Goal: Book appointment/travel/reservation

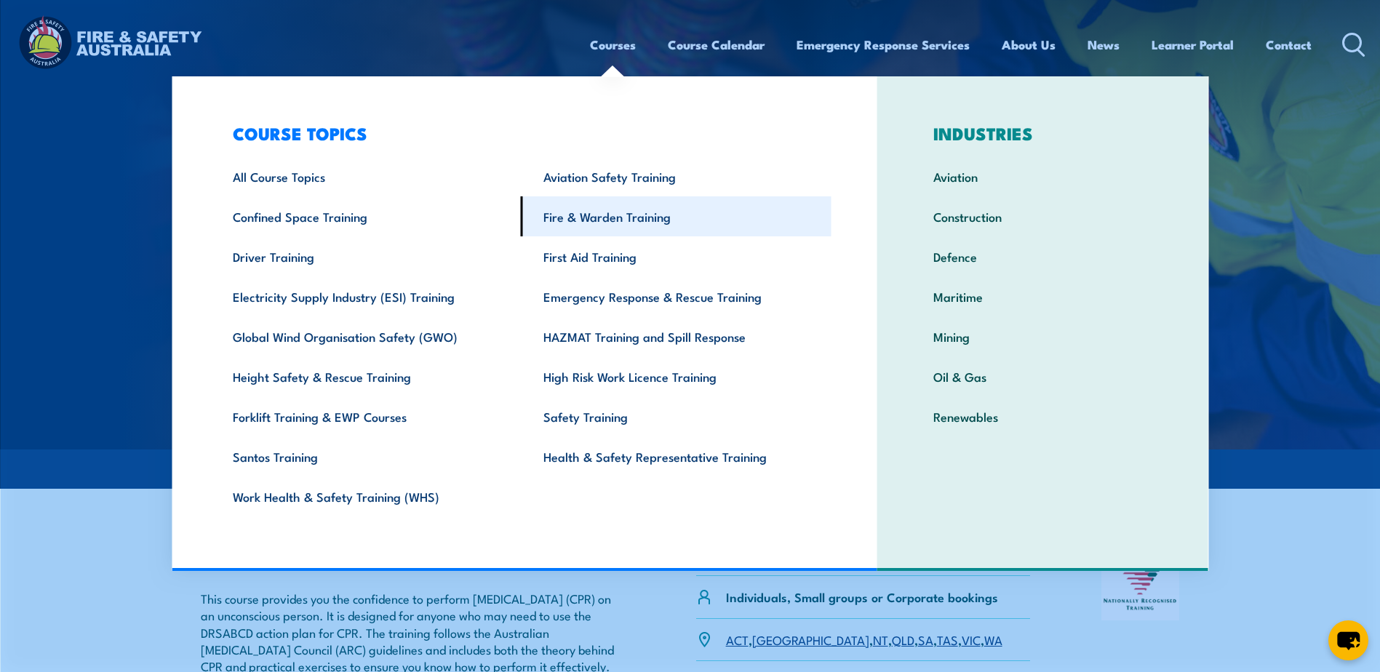
click at [592, 215] on link "Fire & Warden Training" at bounding box center [676, 216] width 311 height 40
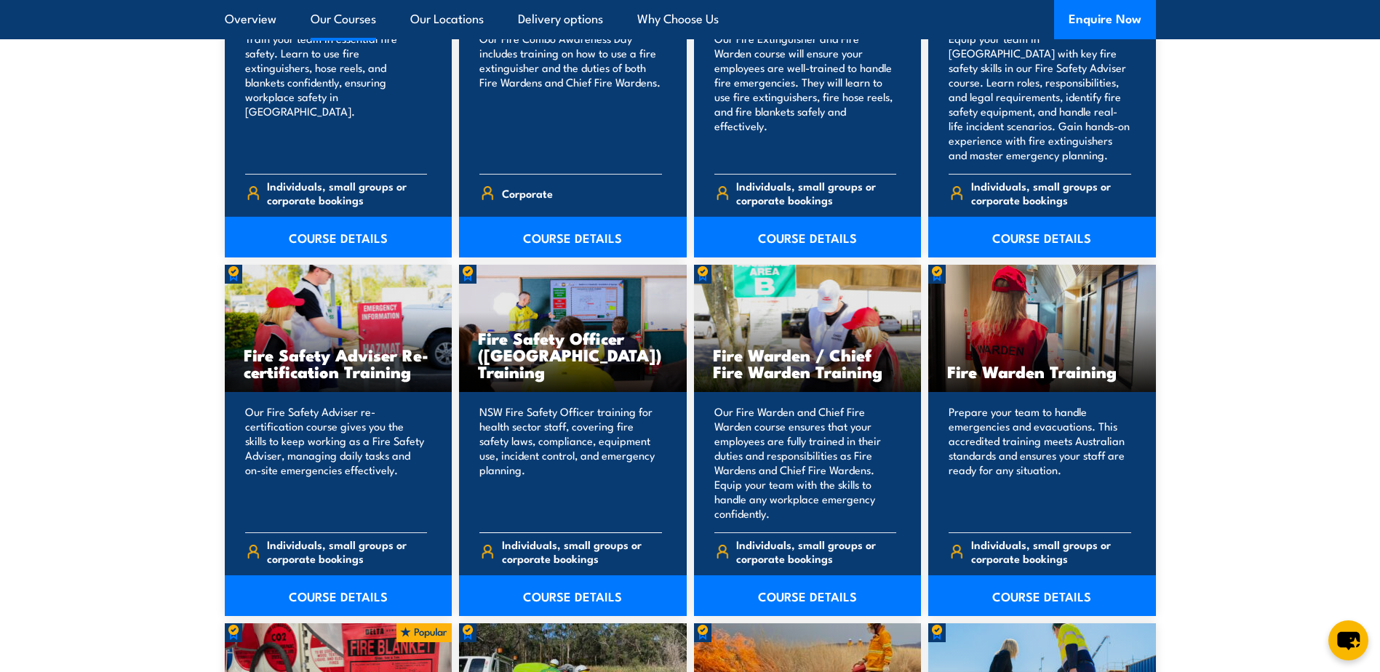
scroll to position [1746, 0]
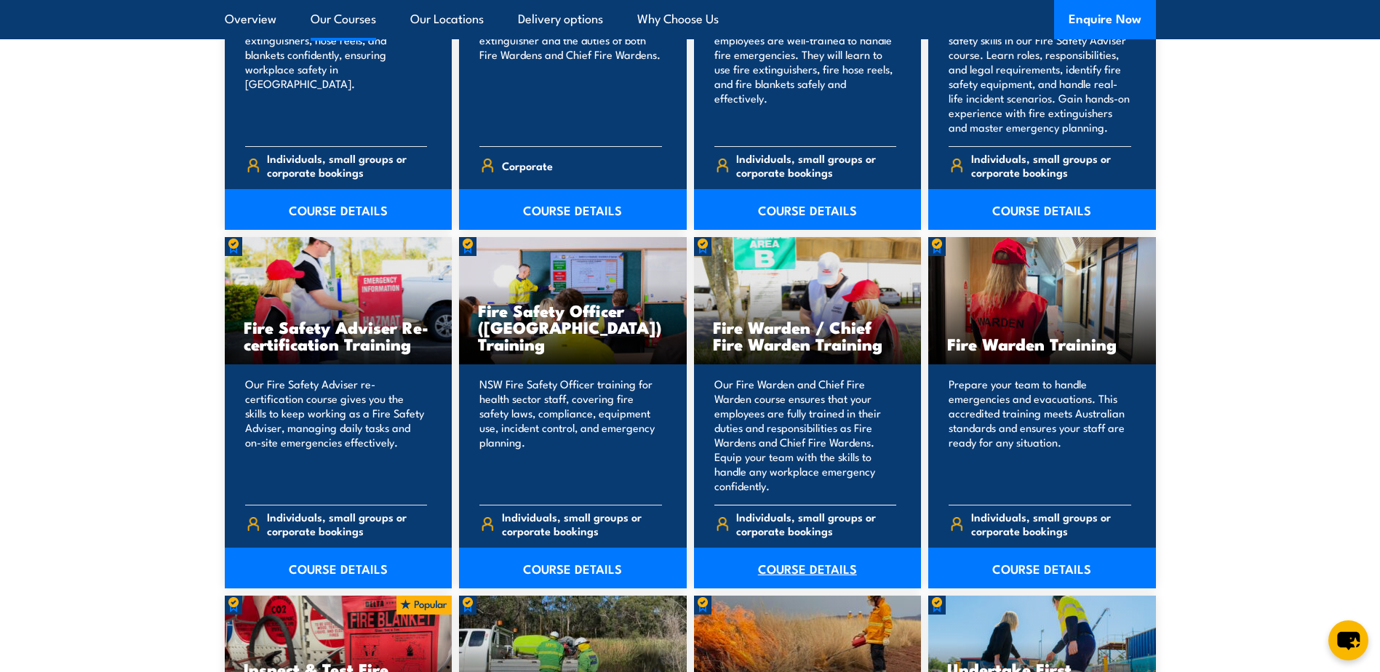
click at [796, 565] on link "COURSE DETAILS" at bounding box center [808, 568] width 228 height 41
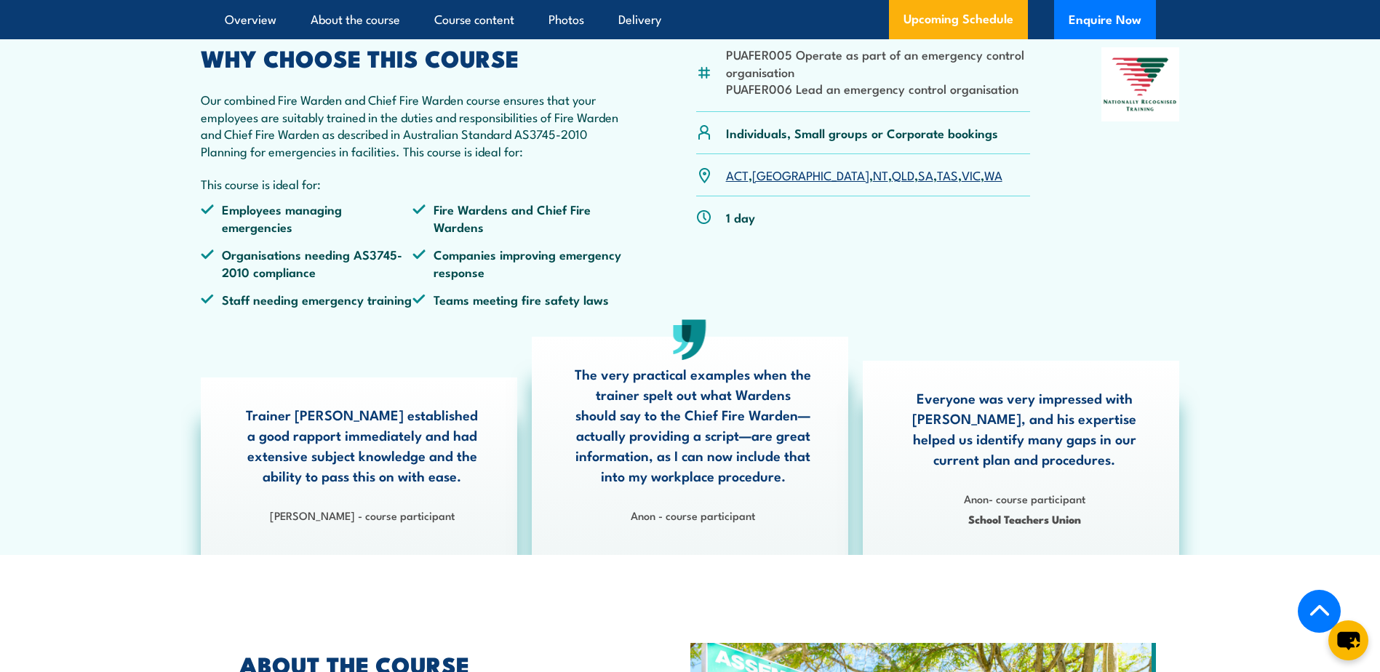
scroll to position [509, 0]
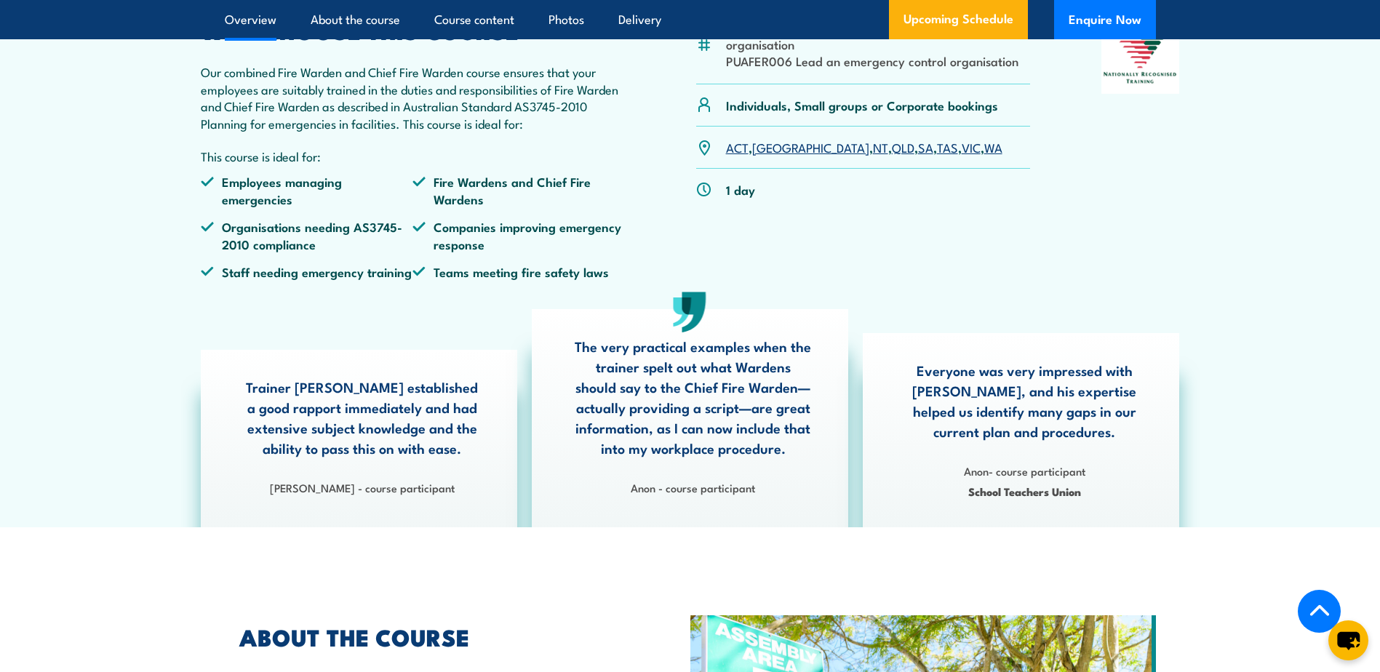
click at [918, 156] on link "SA" at bounding box center [925, 146] width 15 height 17
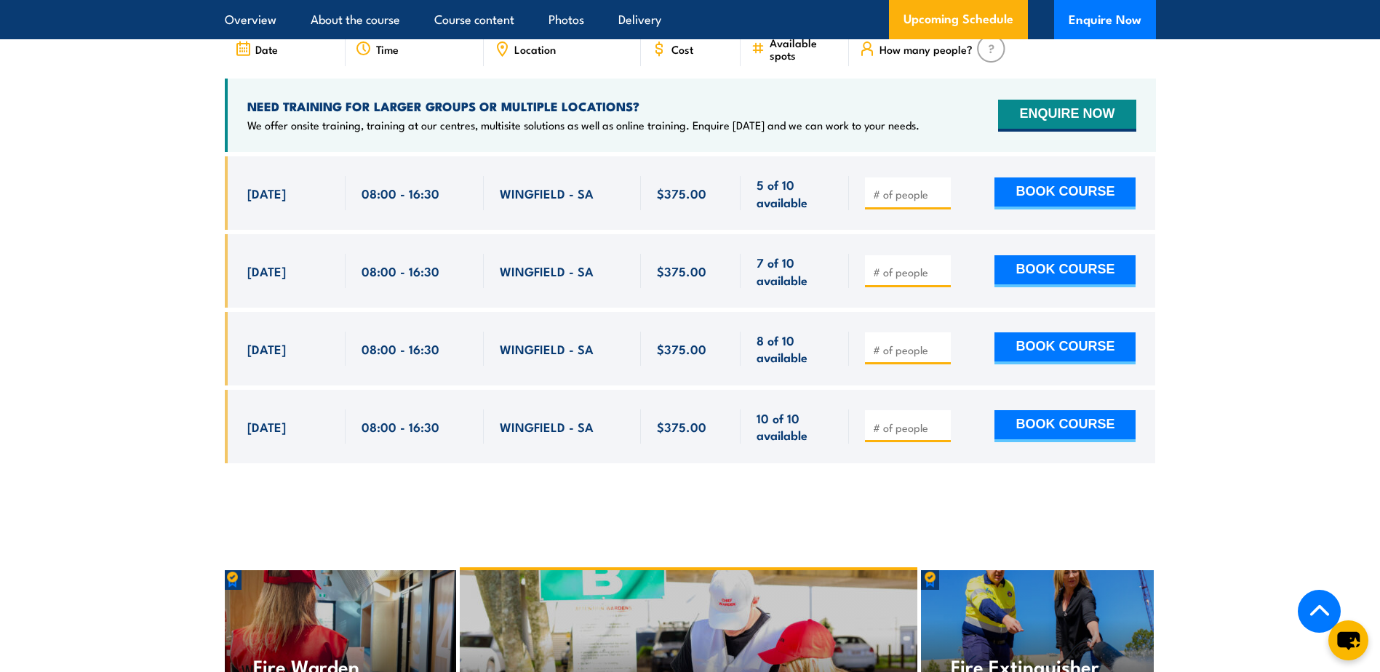
scroll to position [2650, 0]
